Goal: Information Seeking & Learning: Learn about a topic

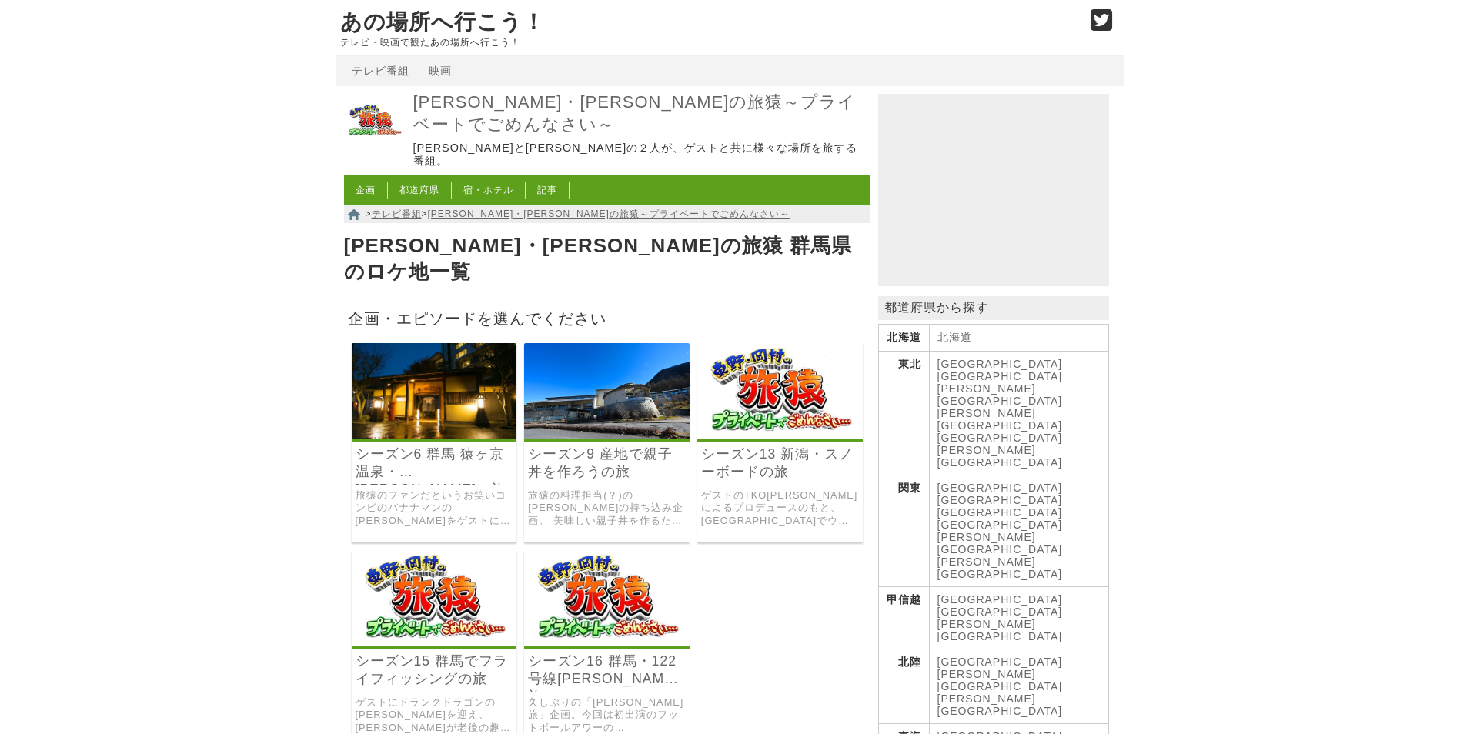
click at [424, 376] on img at bounding box center [435, 391] width 166 height 96
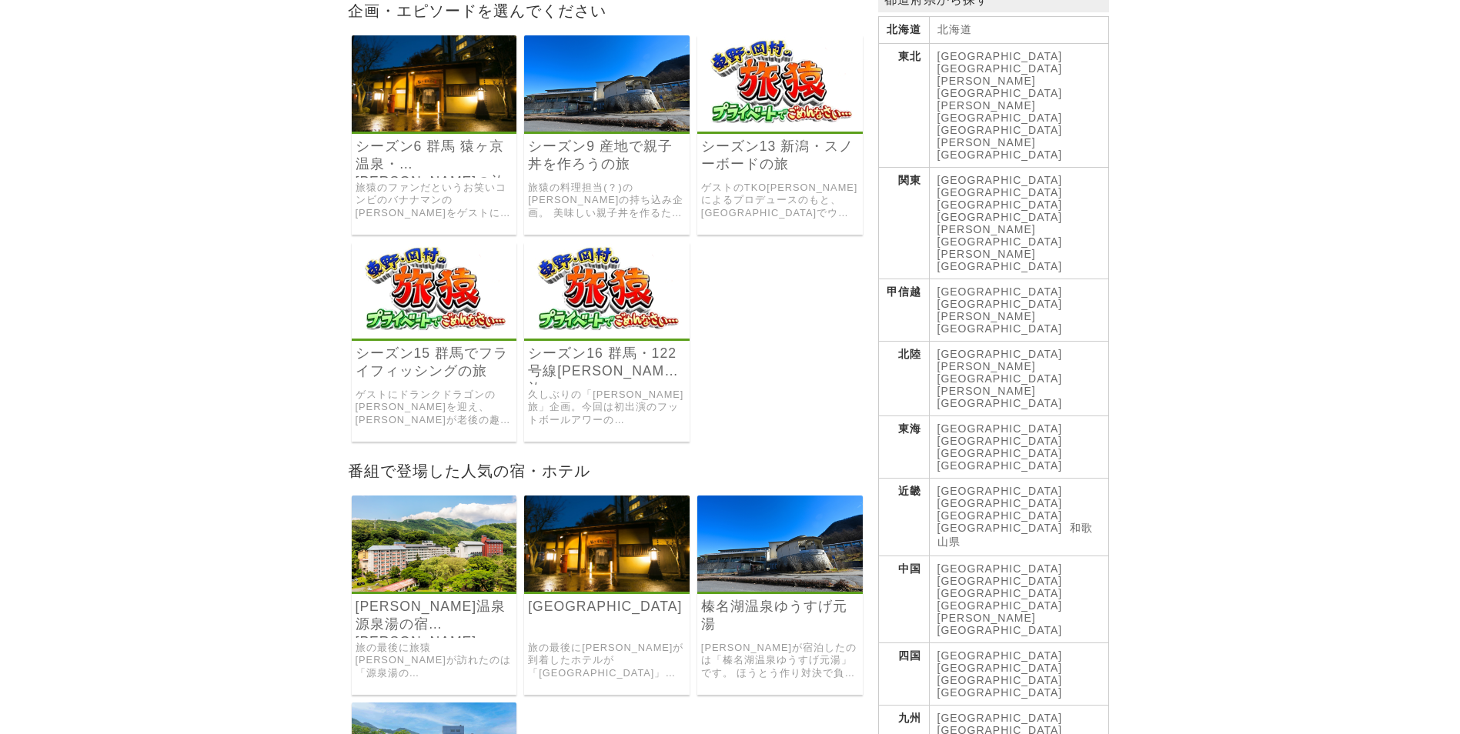
scroll to position [231, 0]
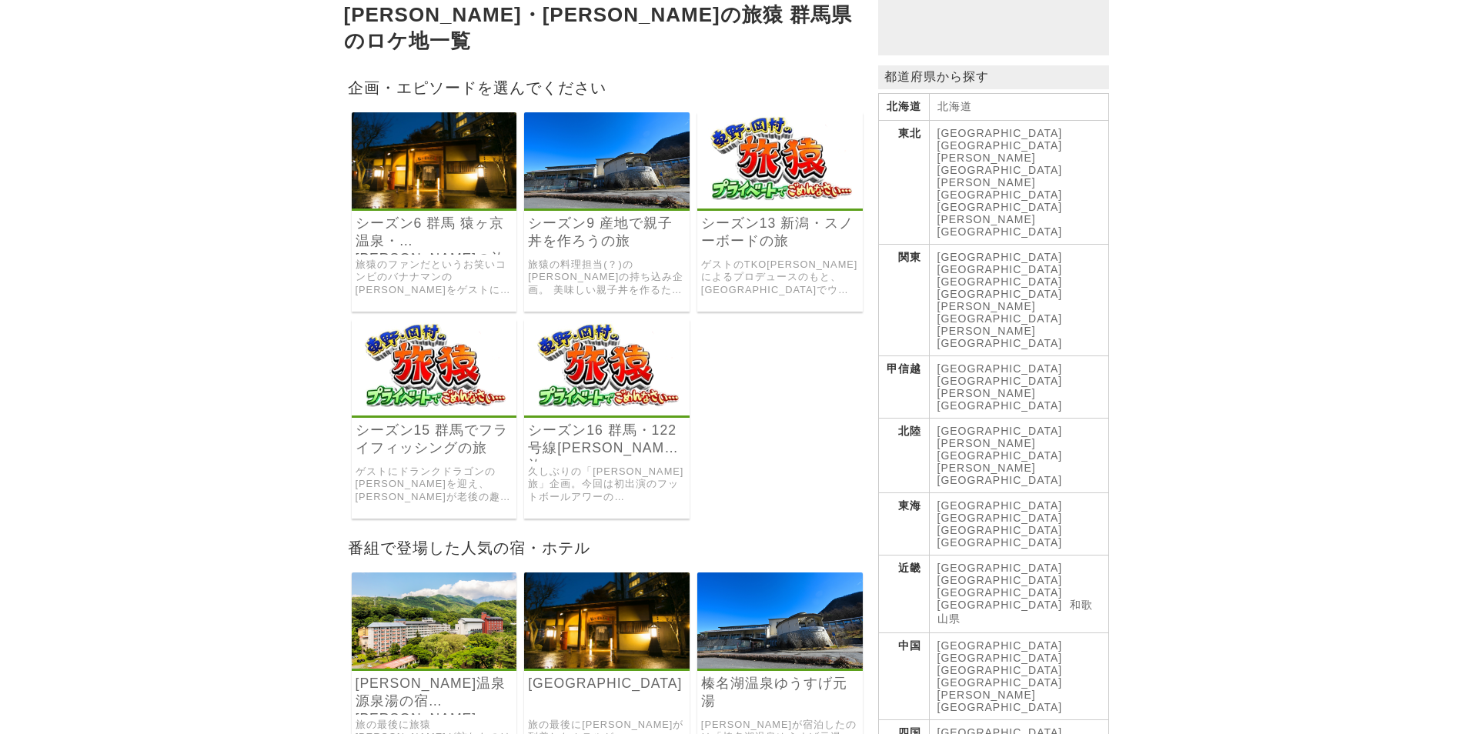
click at [597, 380] on img at bounding box center [607, 368] width 166 height 96
click at [463, 215] on link "シーズン6 群馬 猿ヶ京温泉・[PERSON_NAME]の旅" at bounding box center [435, 232] width 158 height 35
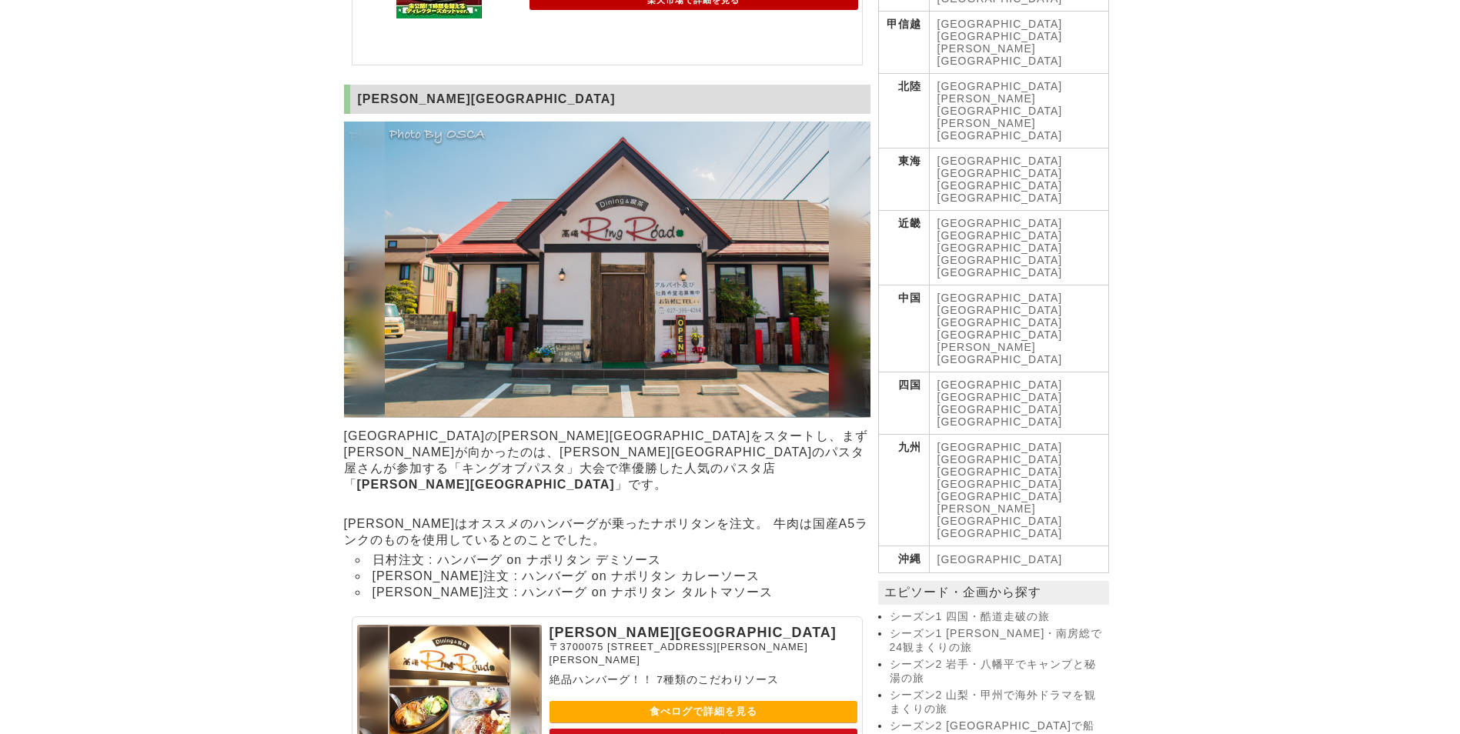
scroll to position [616, 0]
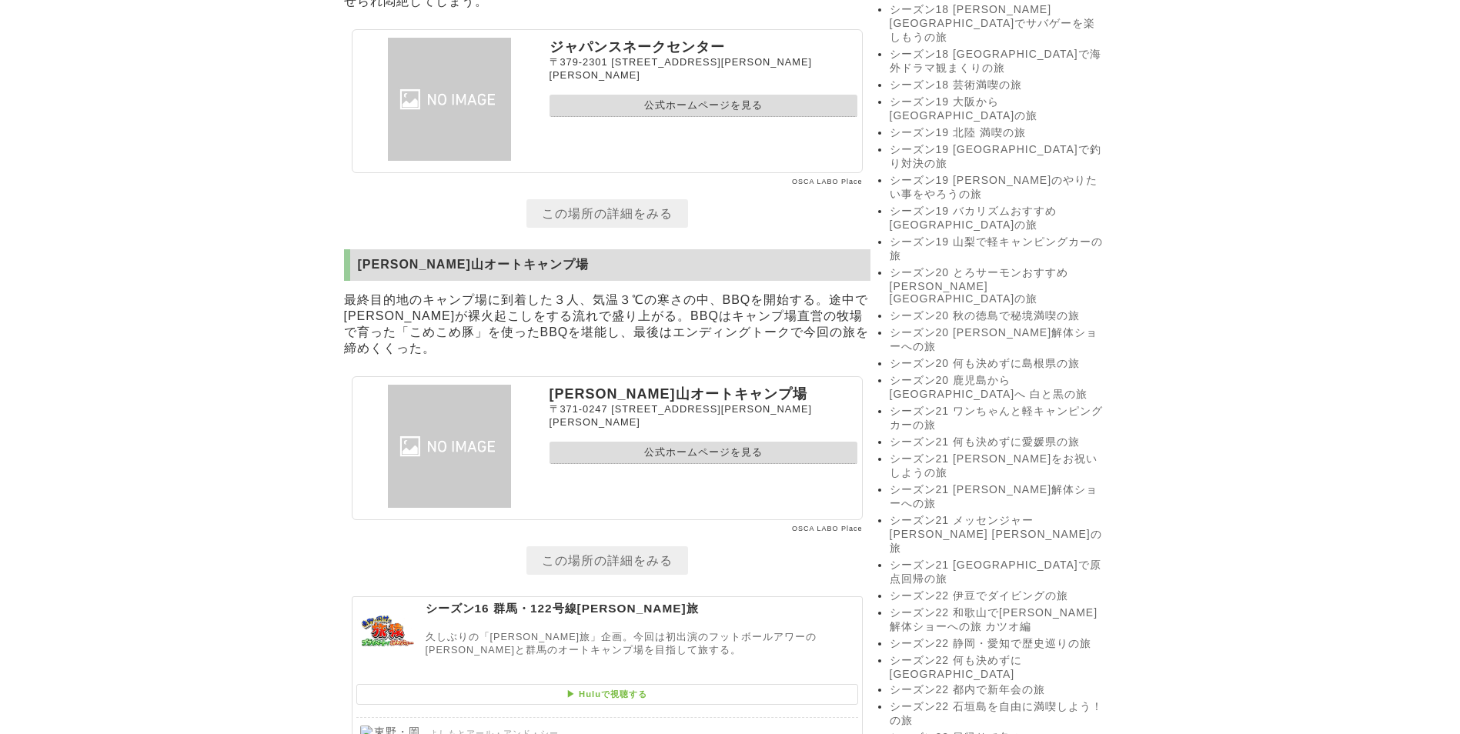
scroll to position [2849, 0]
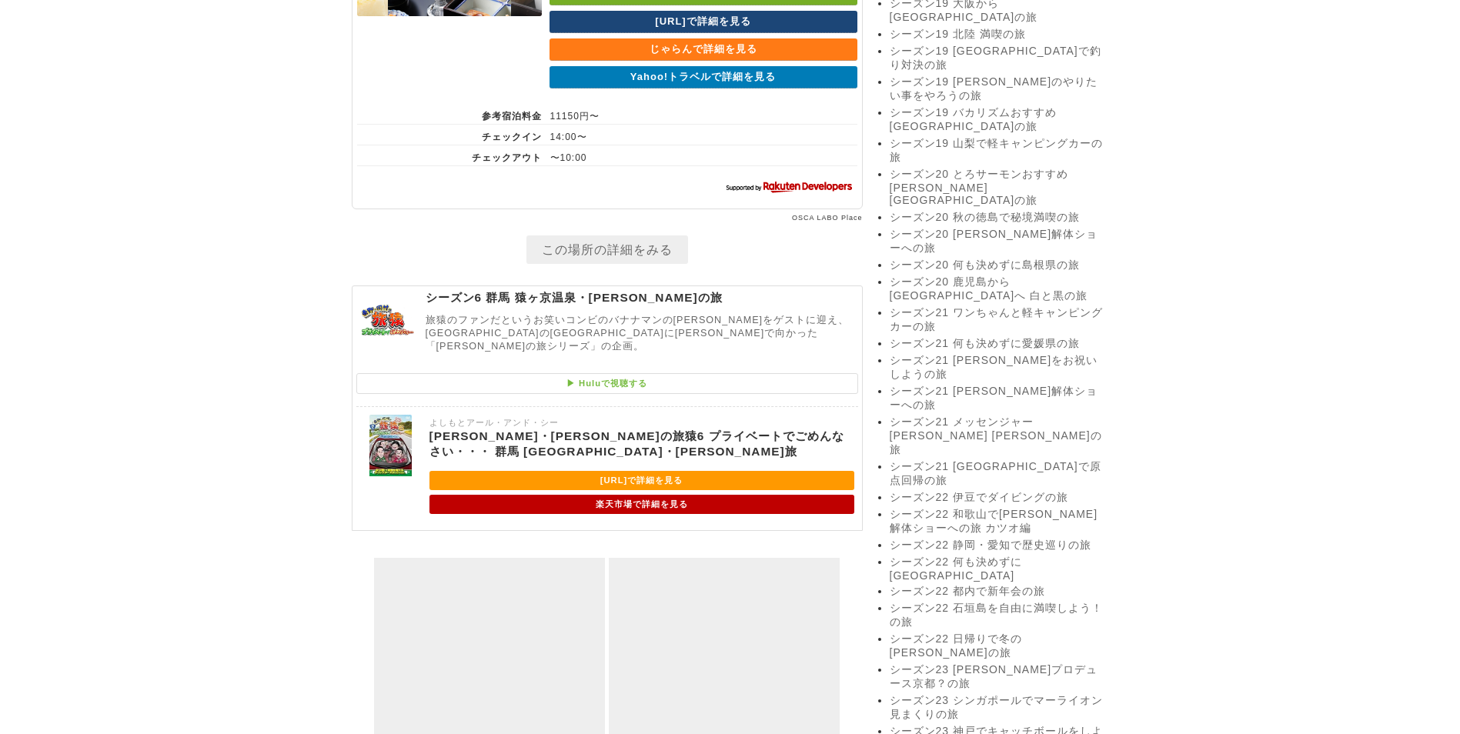
scroll to position [2979, 0]
